Goal: Find specific page/section: Find specific page/section

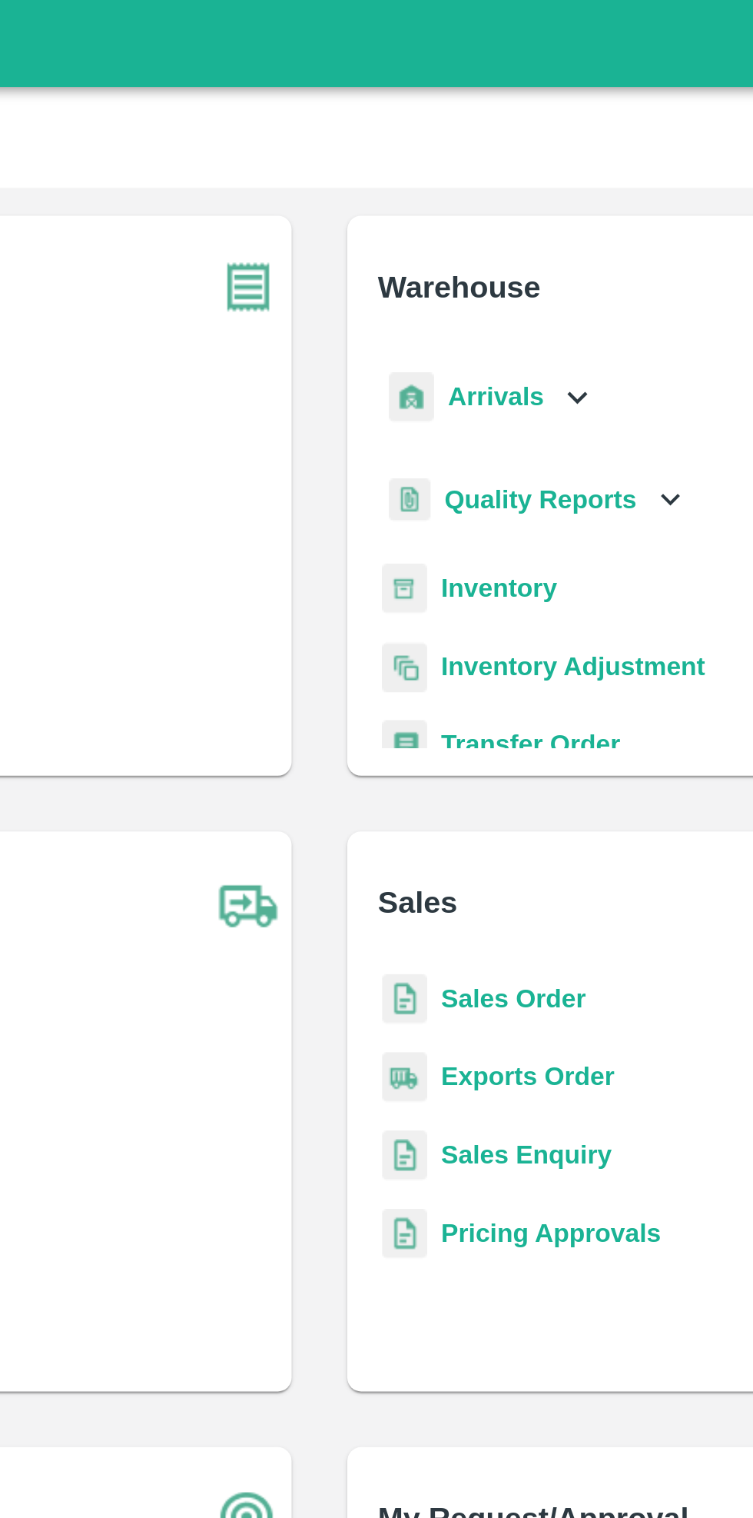
click at [477, 168] on div "Arrivals" at bounding box center [451, 175] width 95 height 35
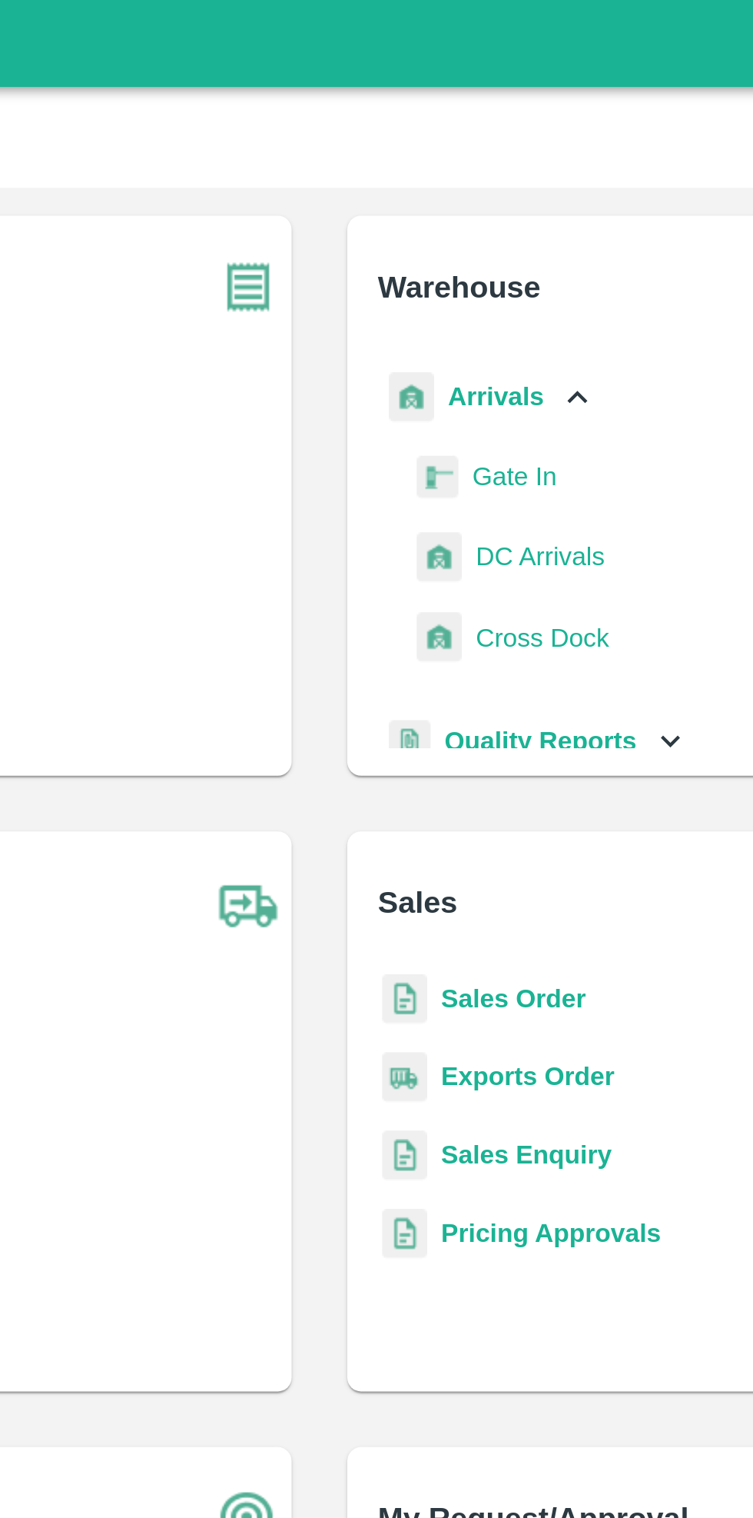
click at [475, 185] on div "Arrivals" at bounding box center [454, 175] width 101 height 35
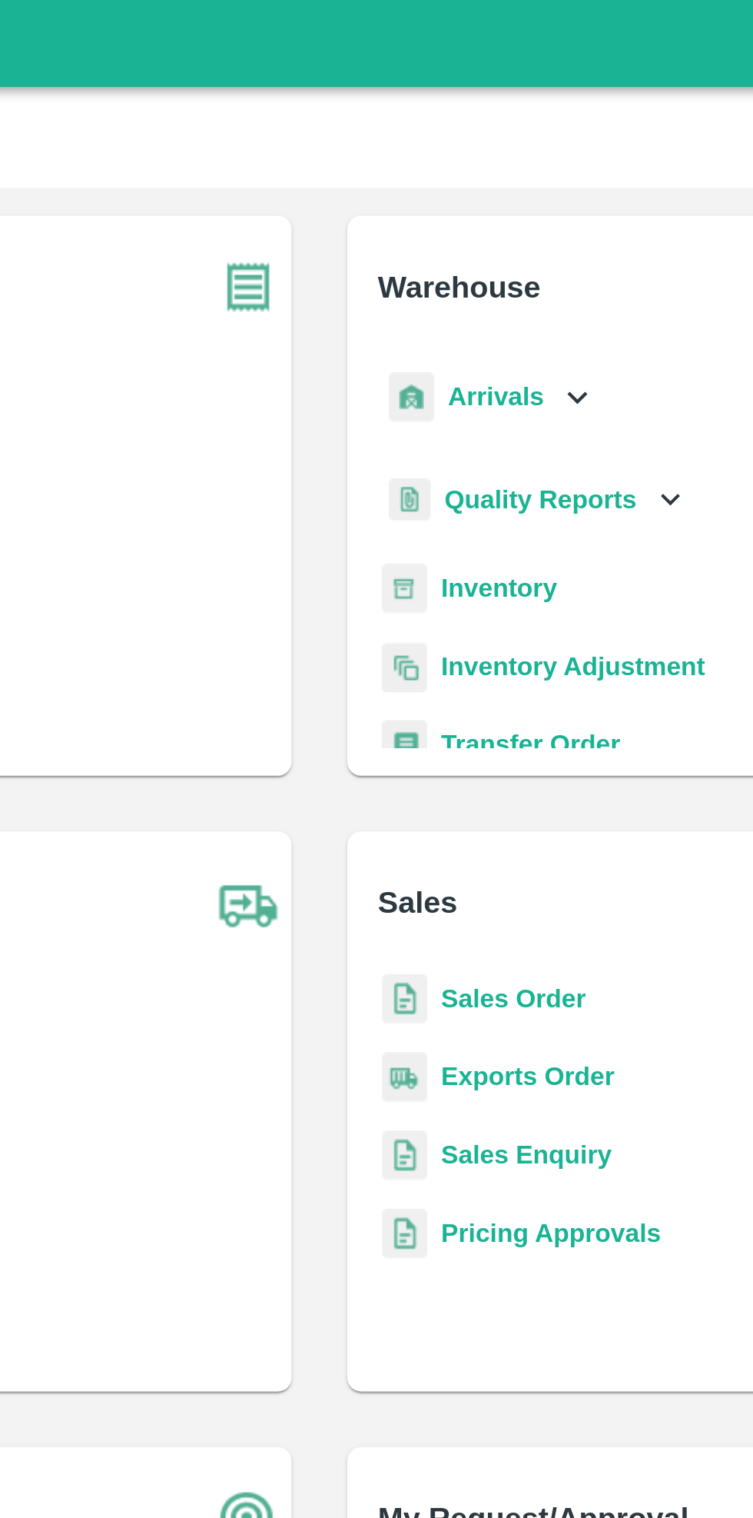
click at [461, 263] on b "Inventory" at bounding box center [457, 260] width 52 height 12
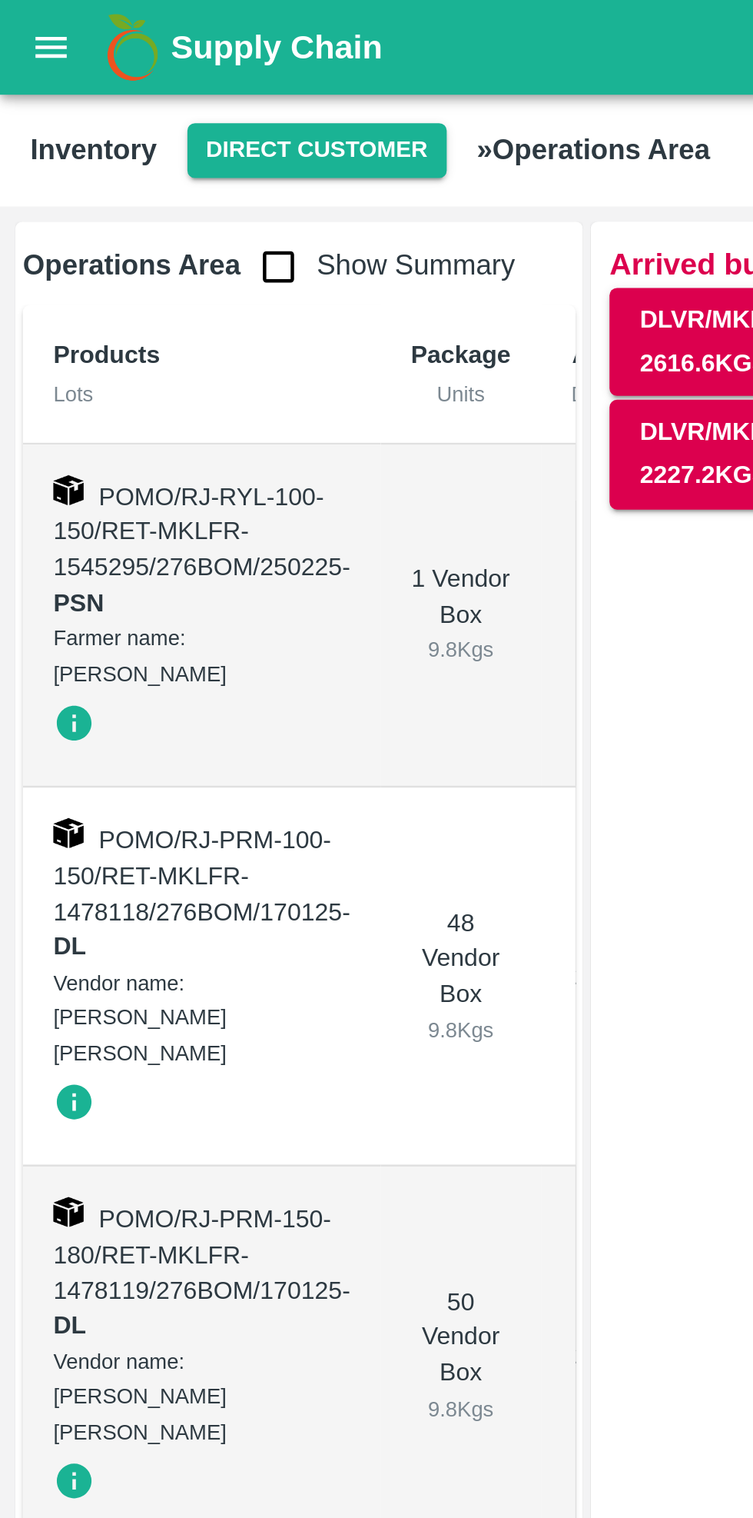
click at [126, 62] on button "Direct Customer" at bounding box center [128, 61] width 105 height 22
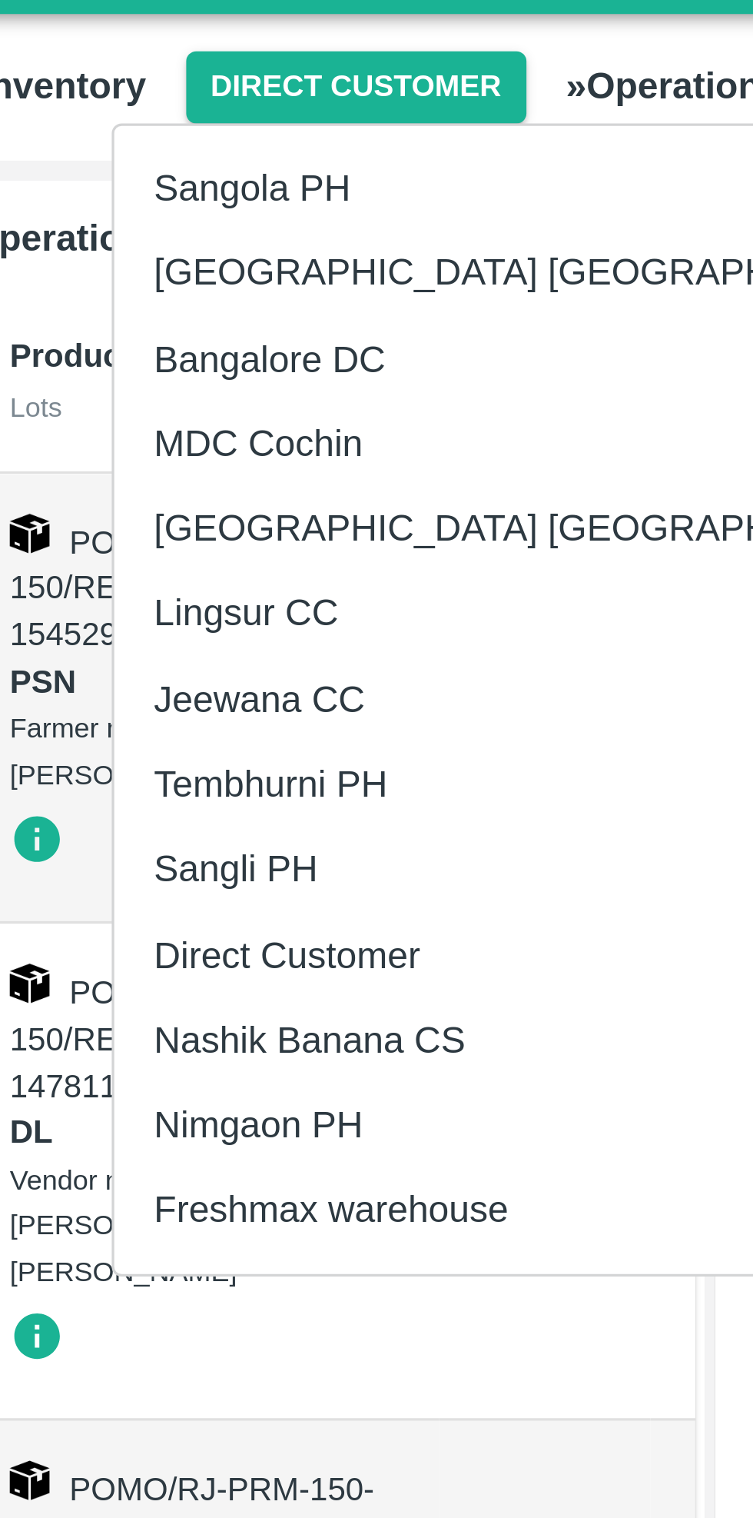
click at [115, 385] on li "Nimgaon PH" at bounding box center [186, 382] width 265 height 26
